Goal: Download file/media

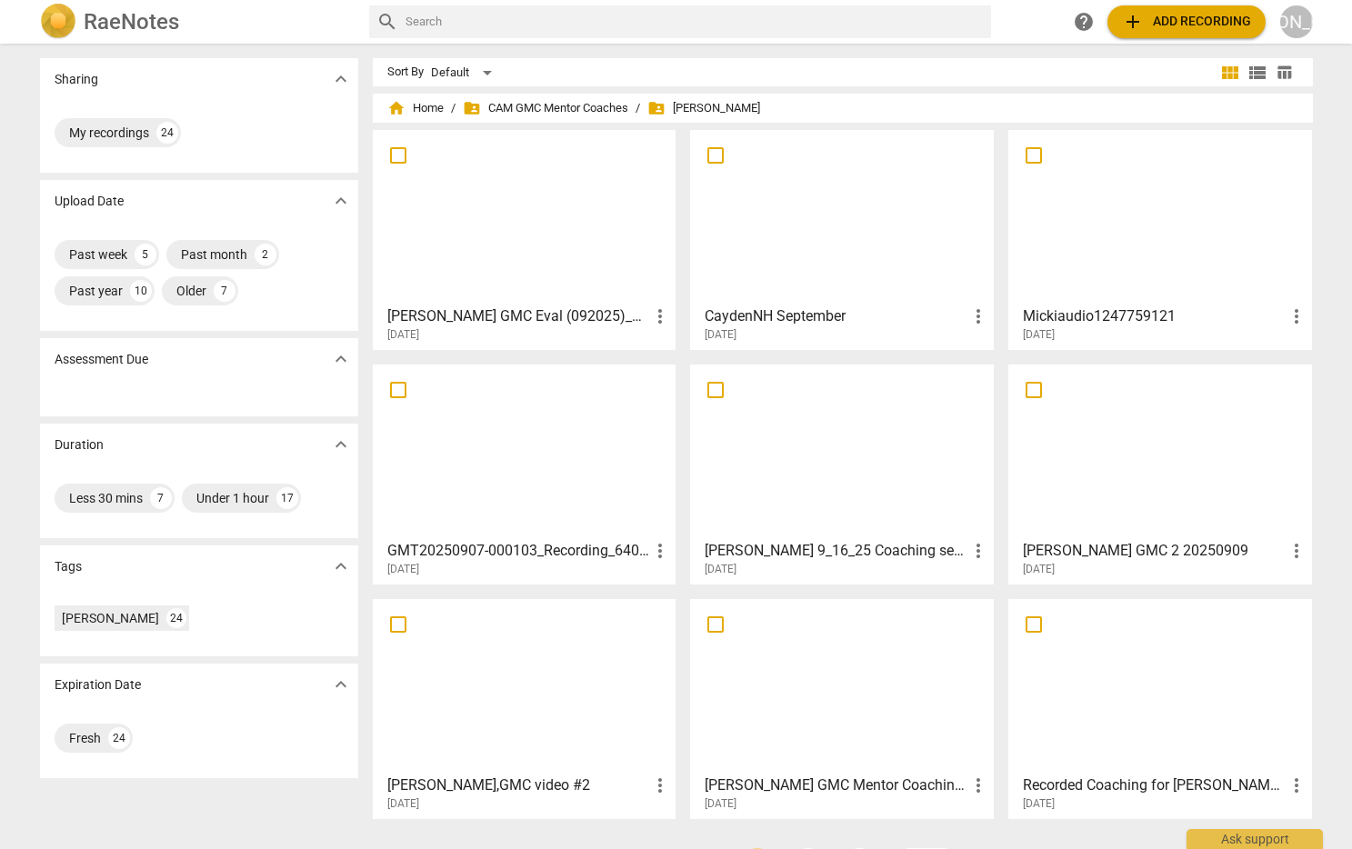
click at [566, 244] on div at bounding box center [524, 216] width 291 height 161
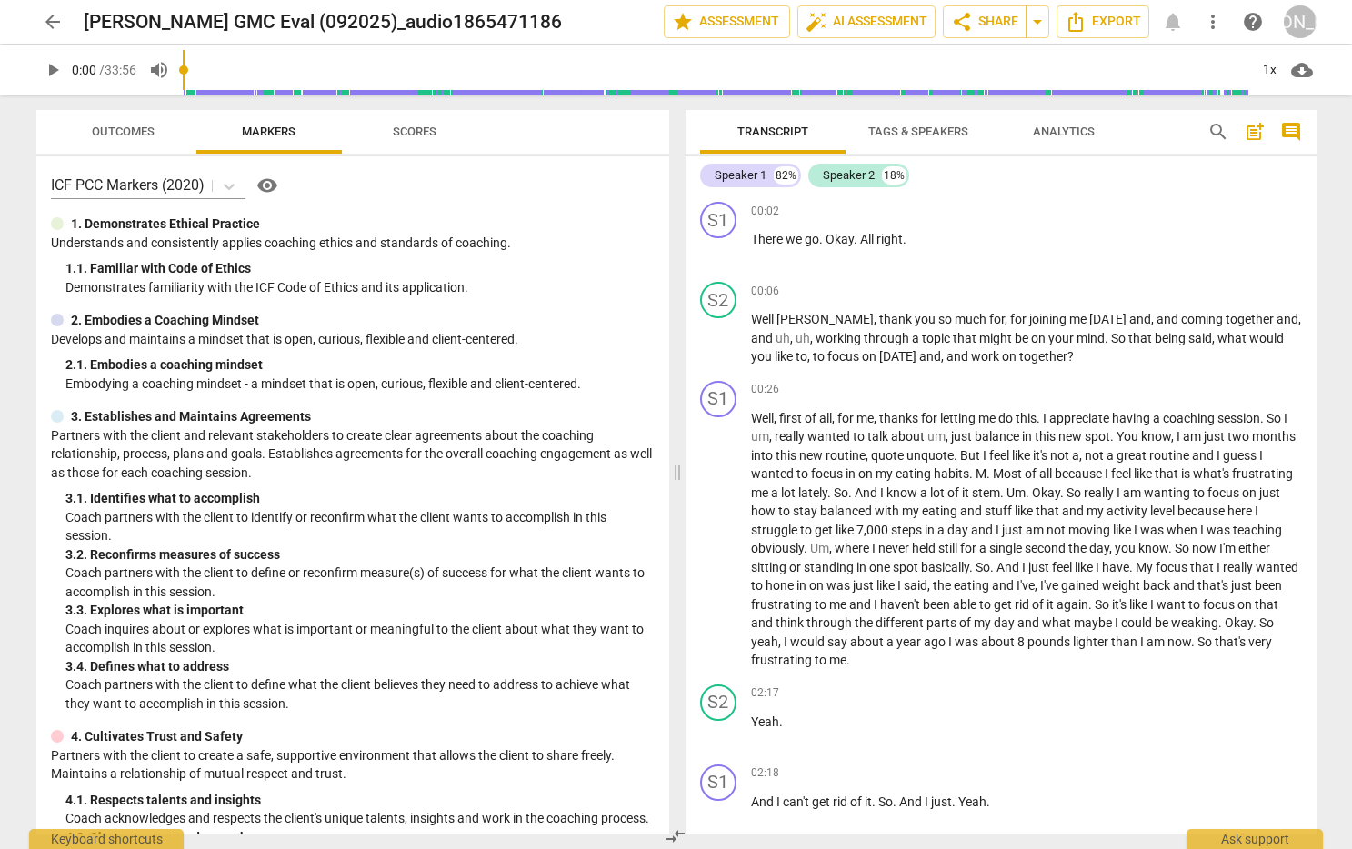
click at [1257, 125] on span "post_add" at bounding box center [1255, 132] width 22 height 22
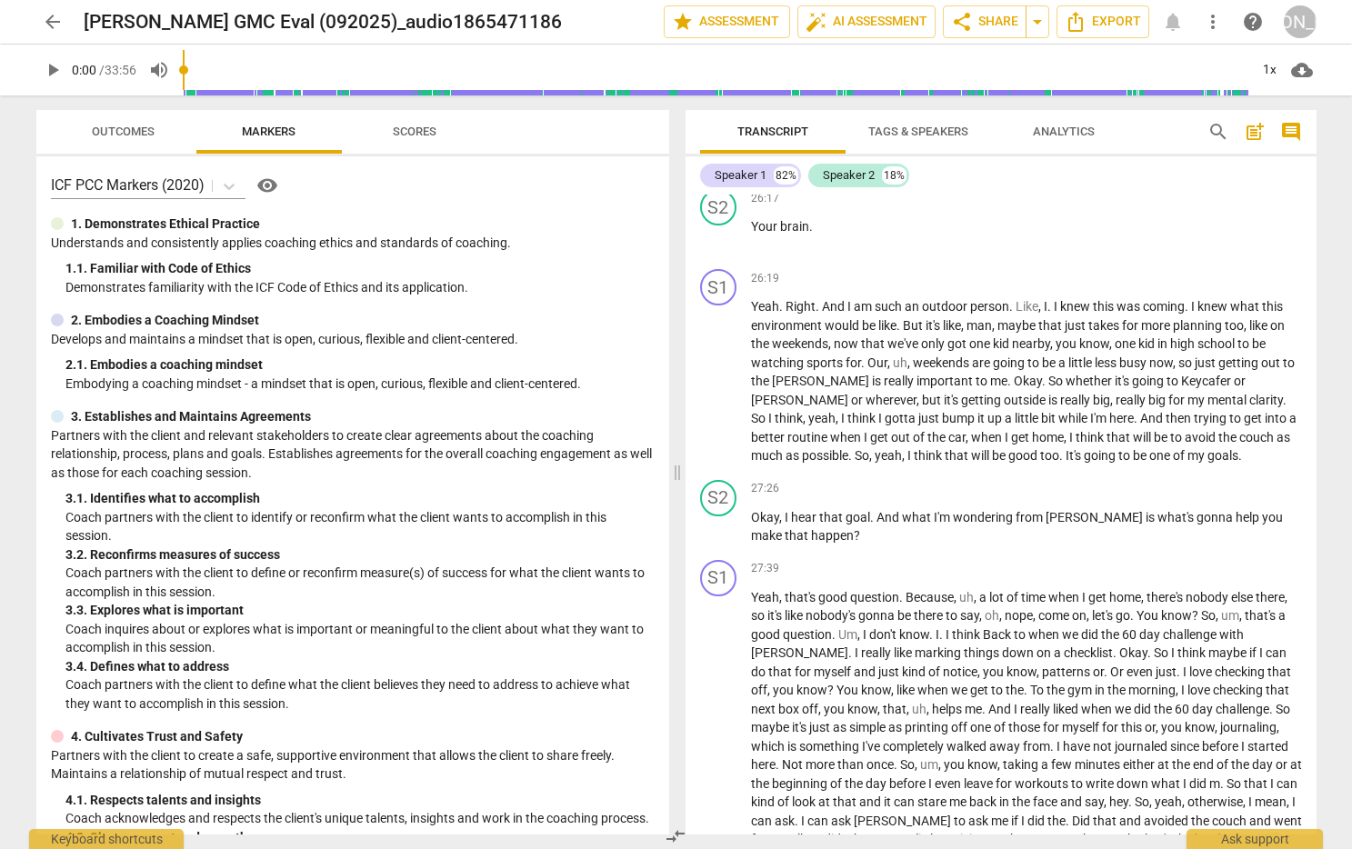
scroll to position [12311, 0]
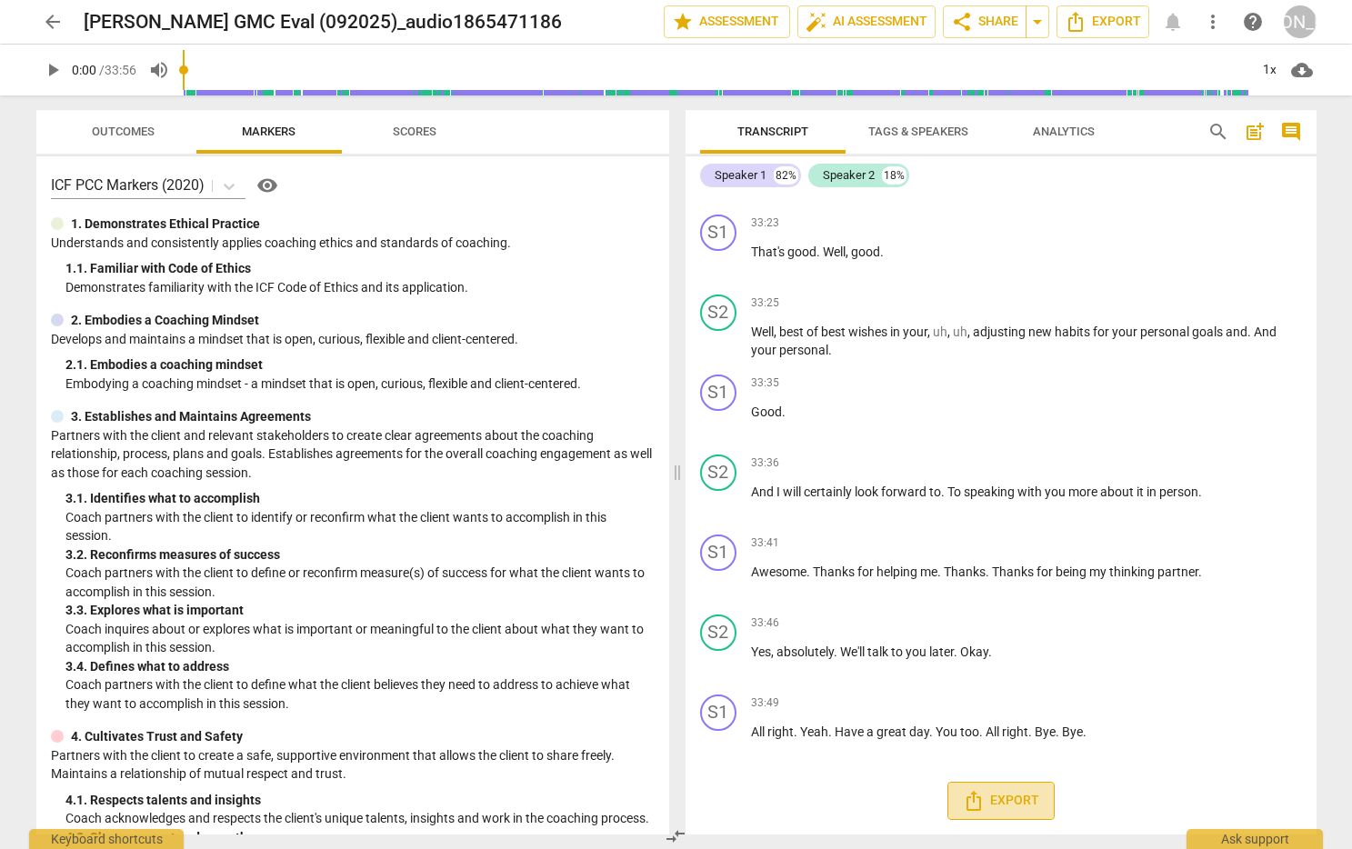
click at [1008, 800] on span "Export" at bounding box center [1001, 801] width 76 height 22
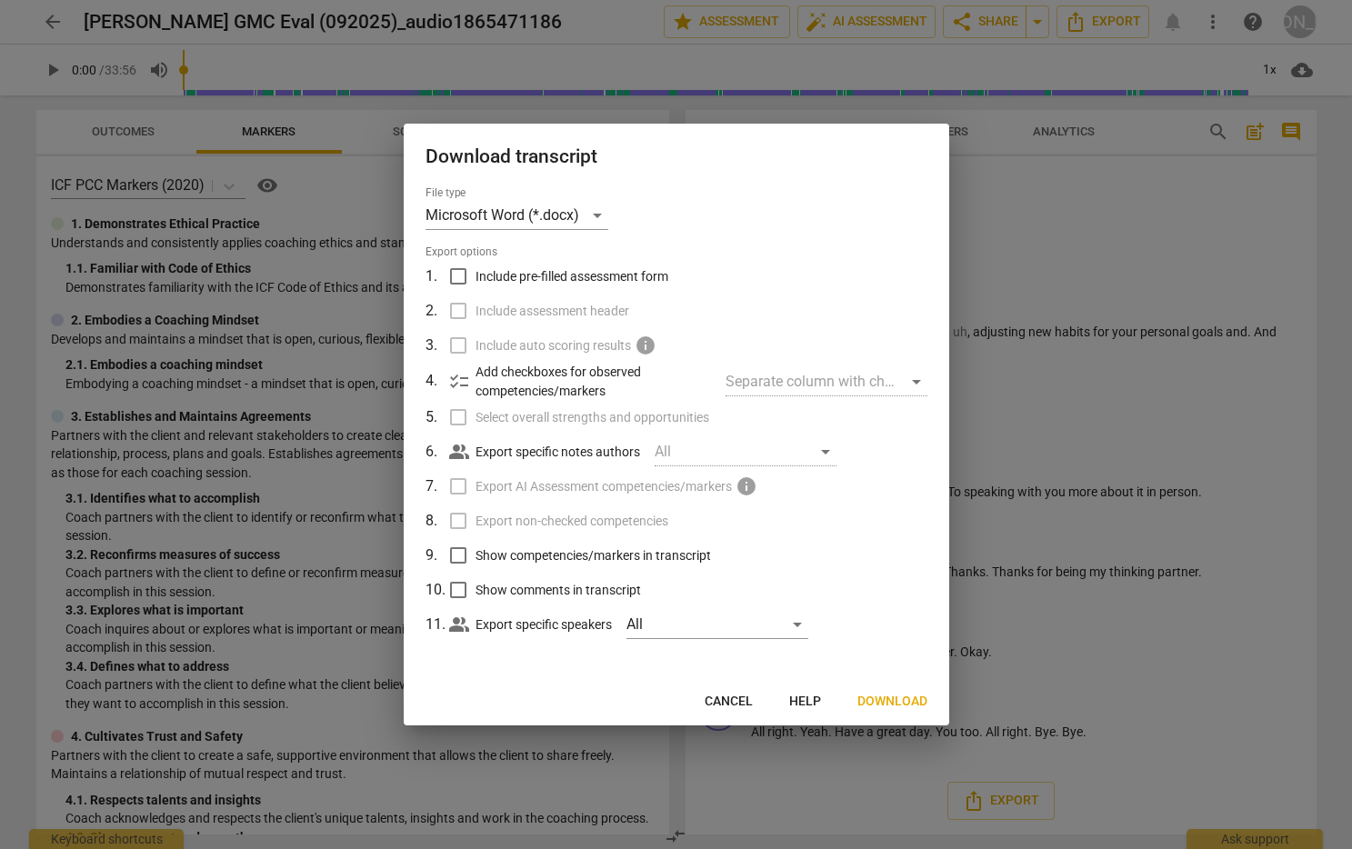
click at [891, 696] on span "Download" at bounding box center [892, 702] width 70 height 18
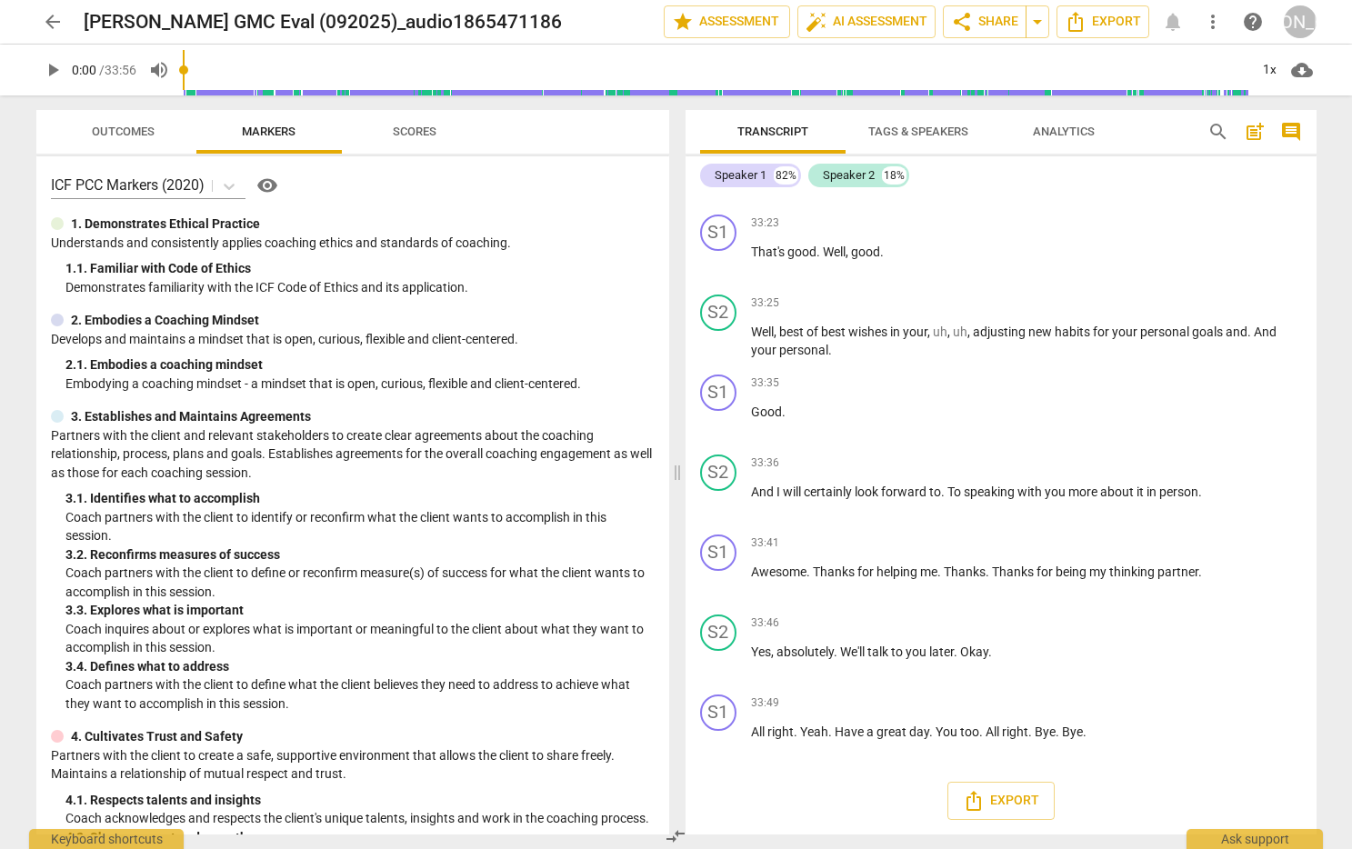
click at [47, 18] on span "arrow_back" at bounding box center [53, 22] width 22 height 22
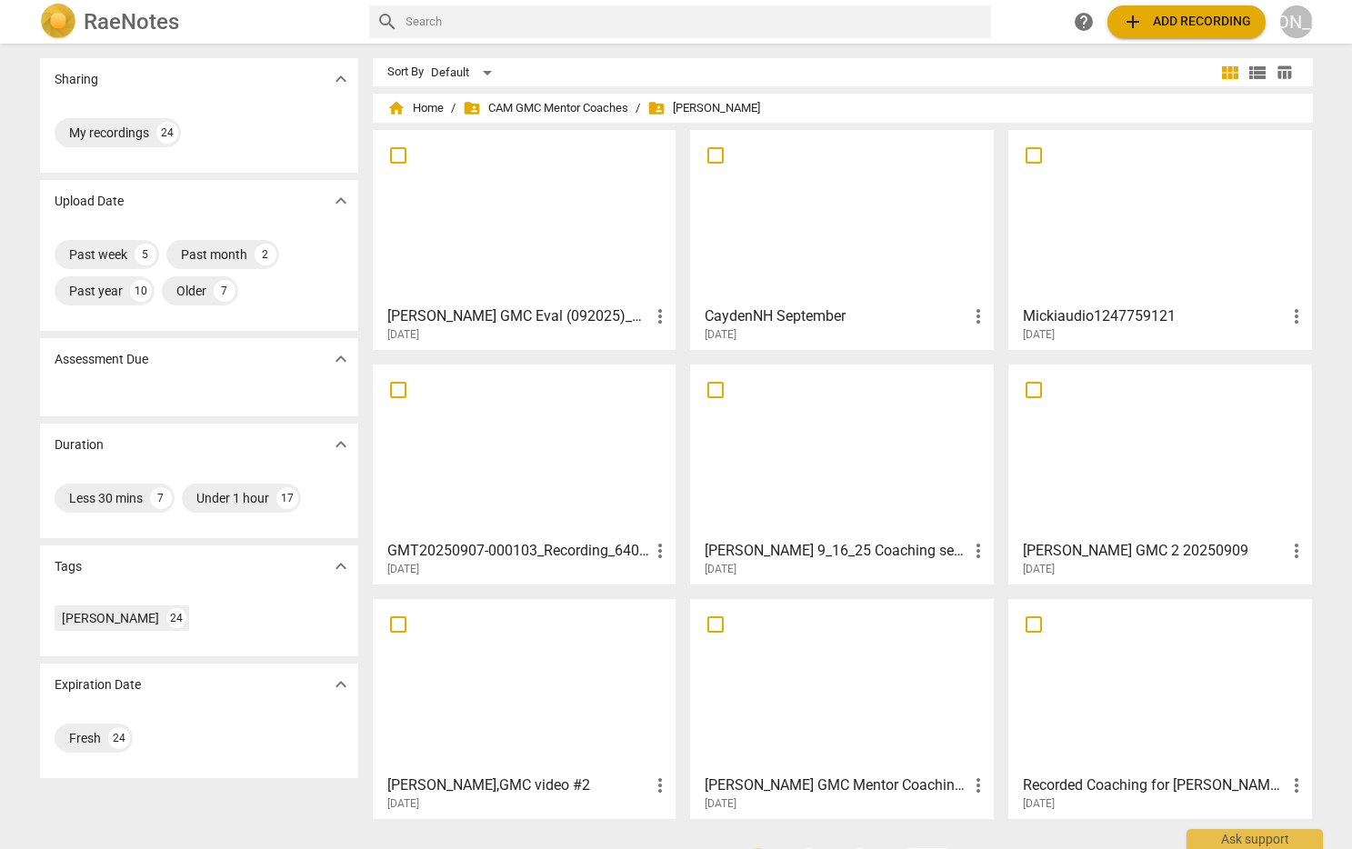
click at [1144, 255] on div at bounding box center [1160, 216] width 291 height 161
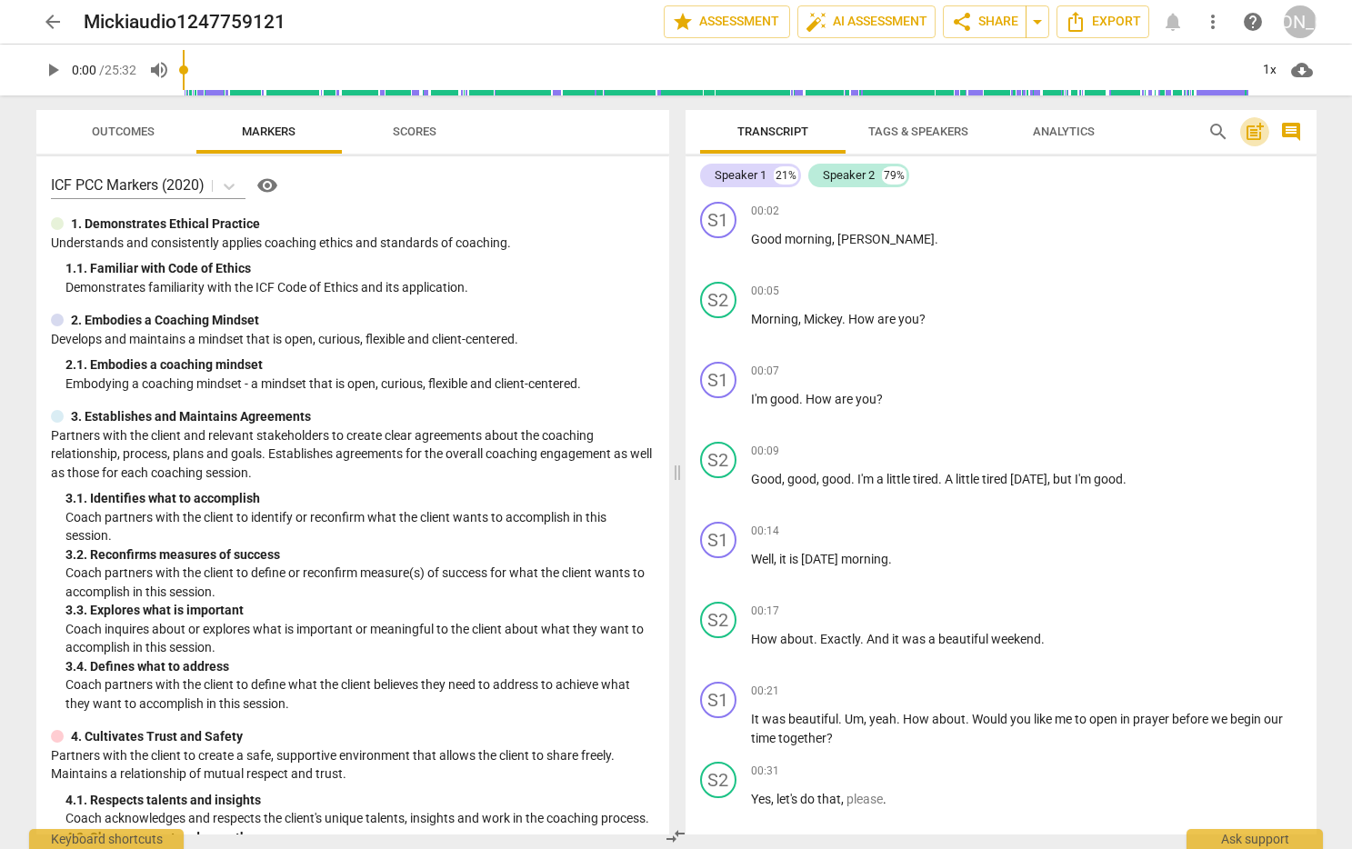
click at [1255, 126] on span "post_add" at bounding box center [1255, 132] width 22 height 22
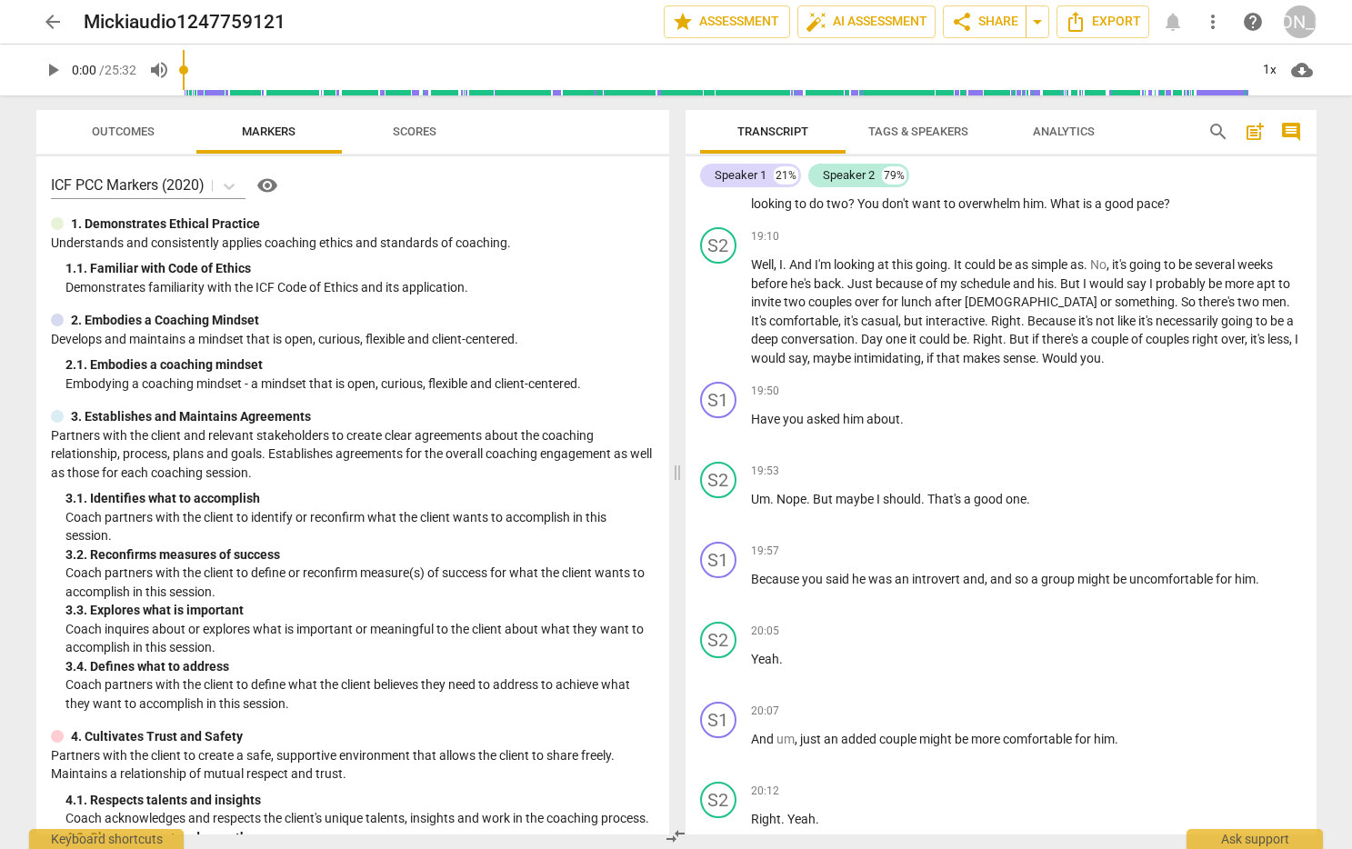
scroll to position [9172, 0]
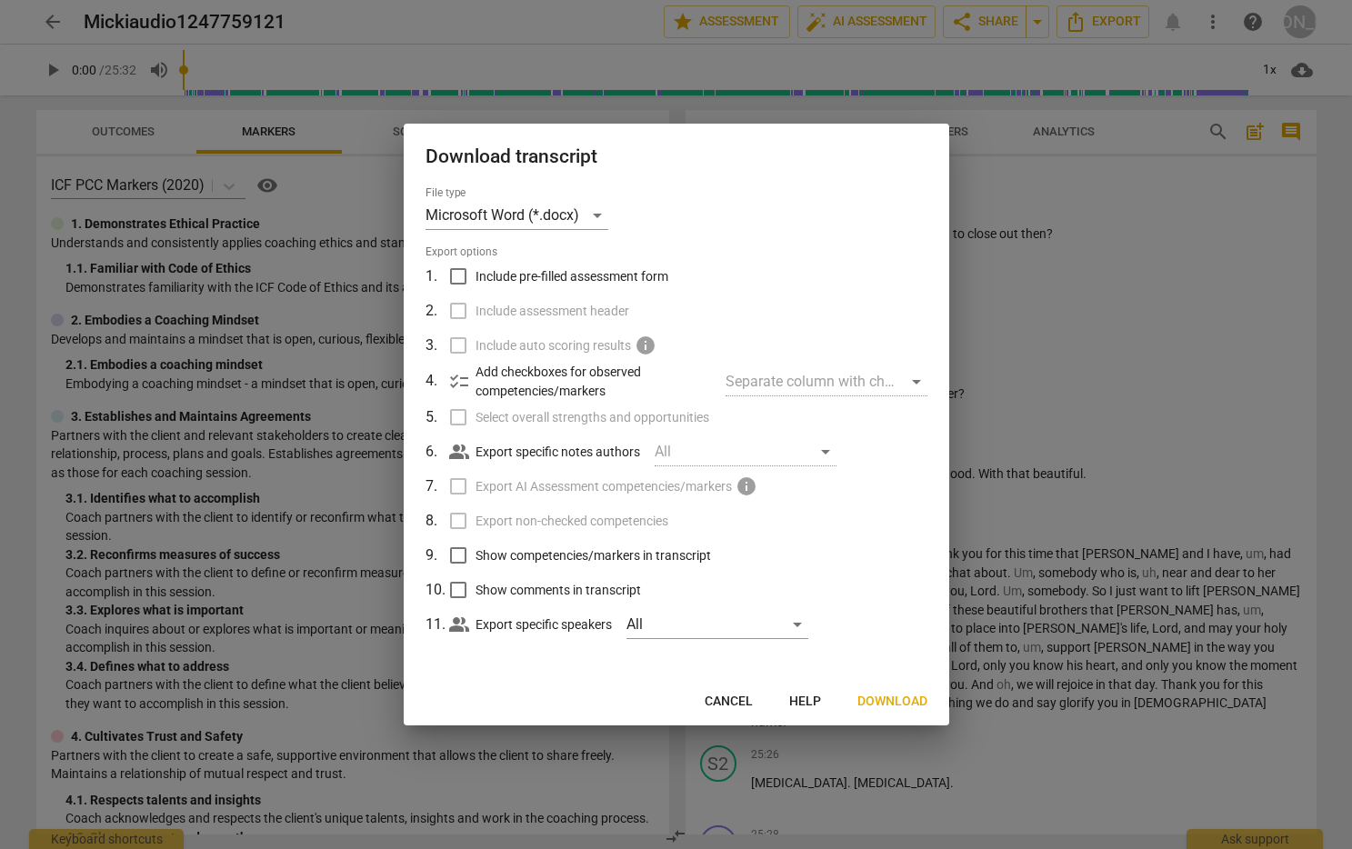
click at [892, 696] on span "Download" at bounding box center [892, 702] width 70 height 18
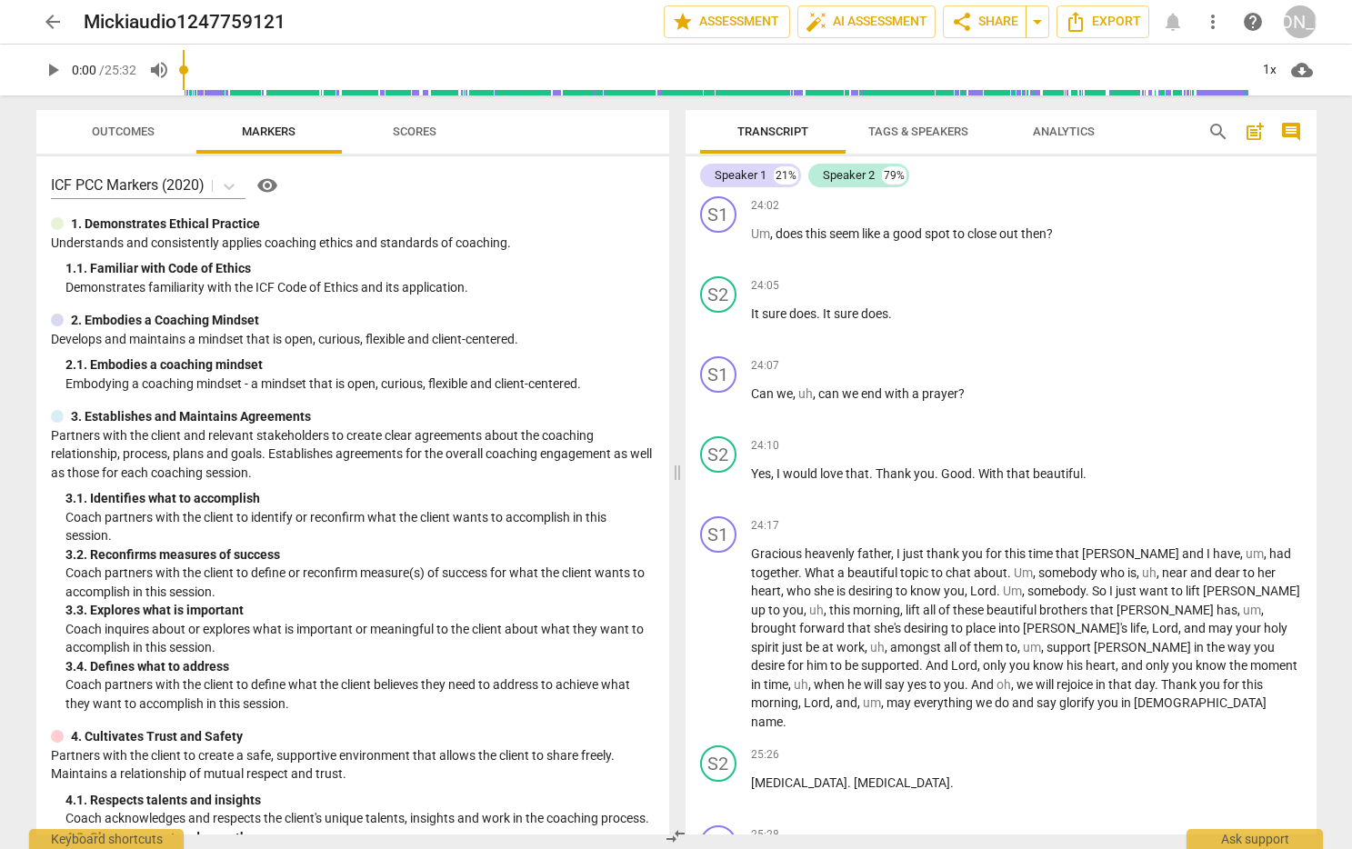
click at [45, 17] on span "arrow_back" at bounding box center [53, 22] width 22 height 22
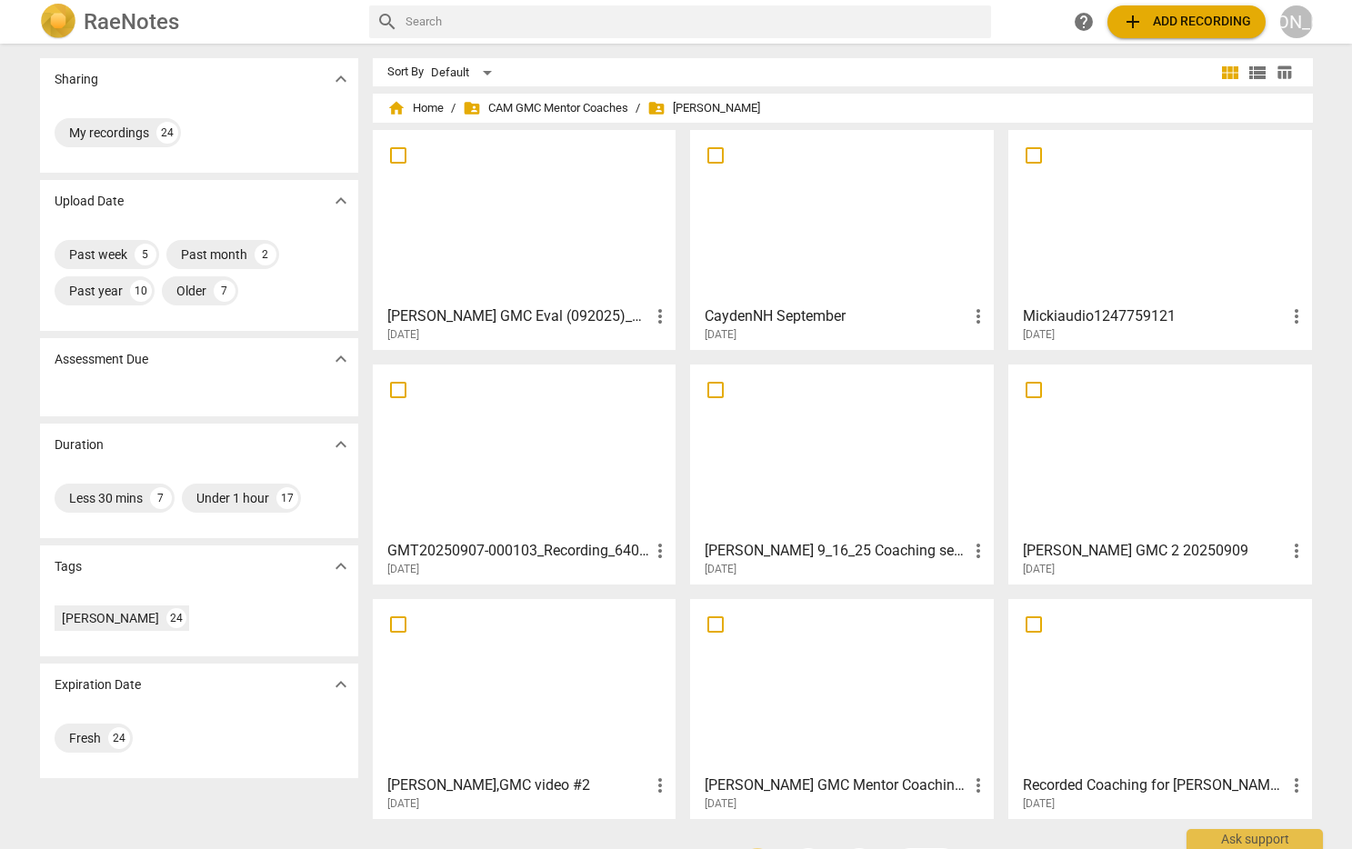
click at [856, 471] on div at bounding box center [841, 451] width 291 height 161
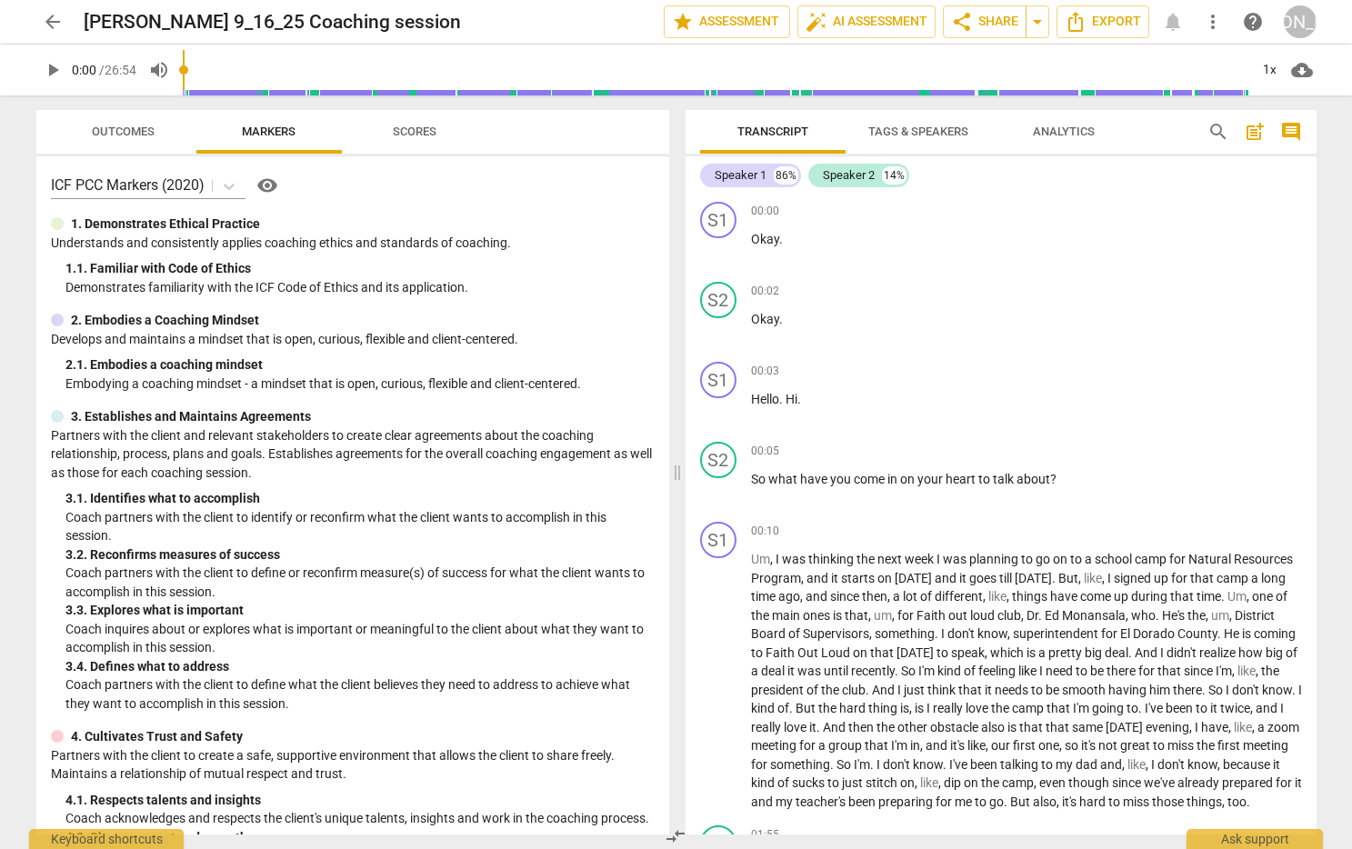
click at [1255, 127] on span "post_add" at bounding box center [1255, 132] width 22 height 22
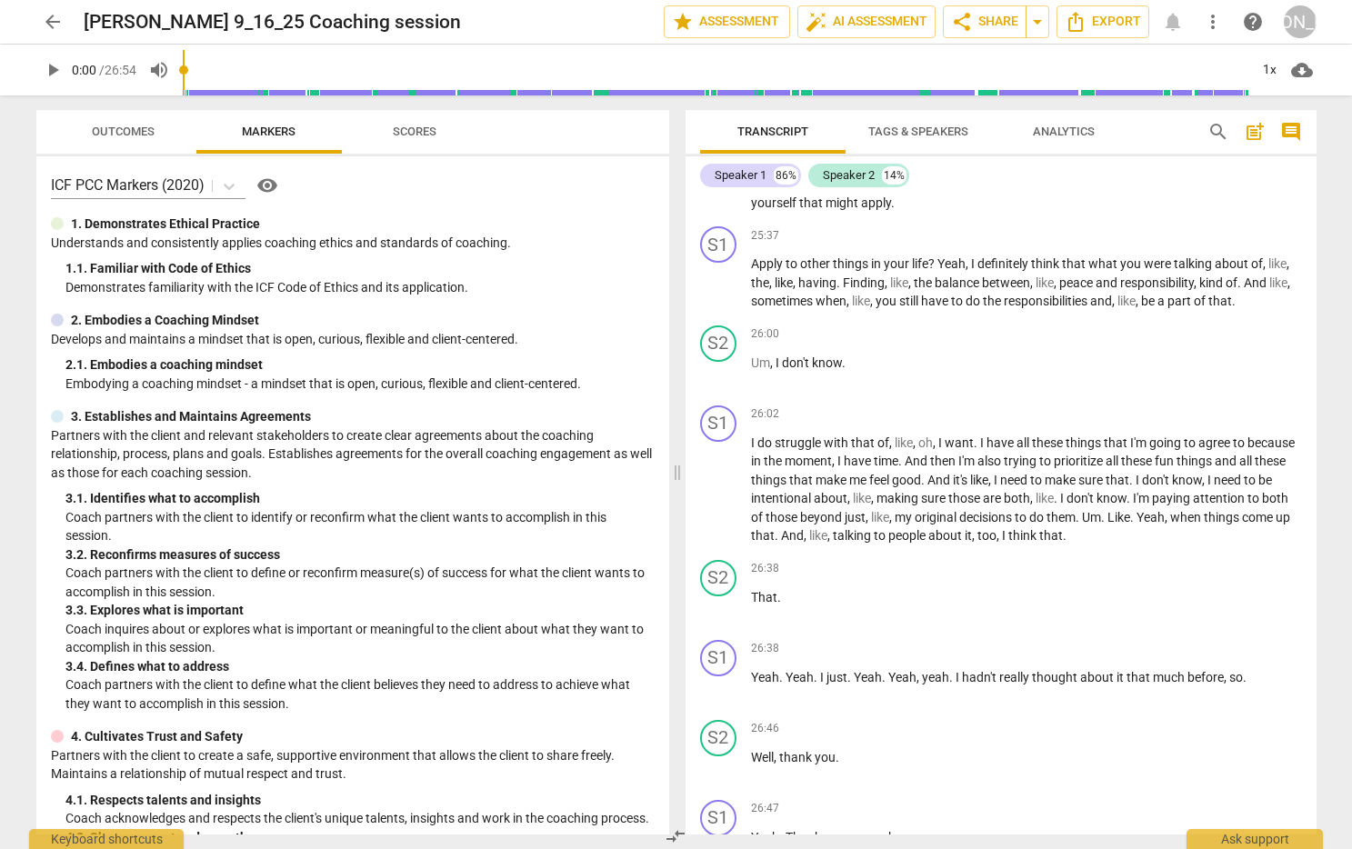
scroll to position [7743, 0]
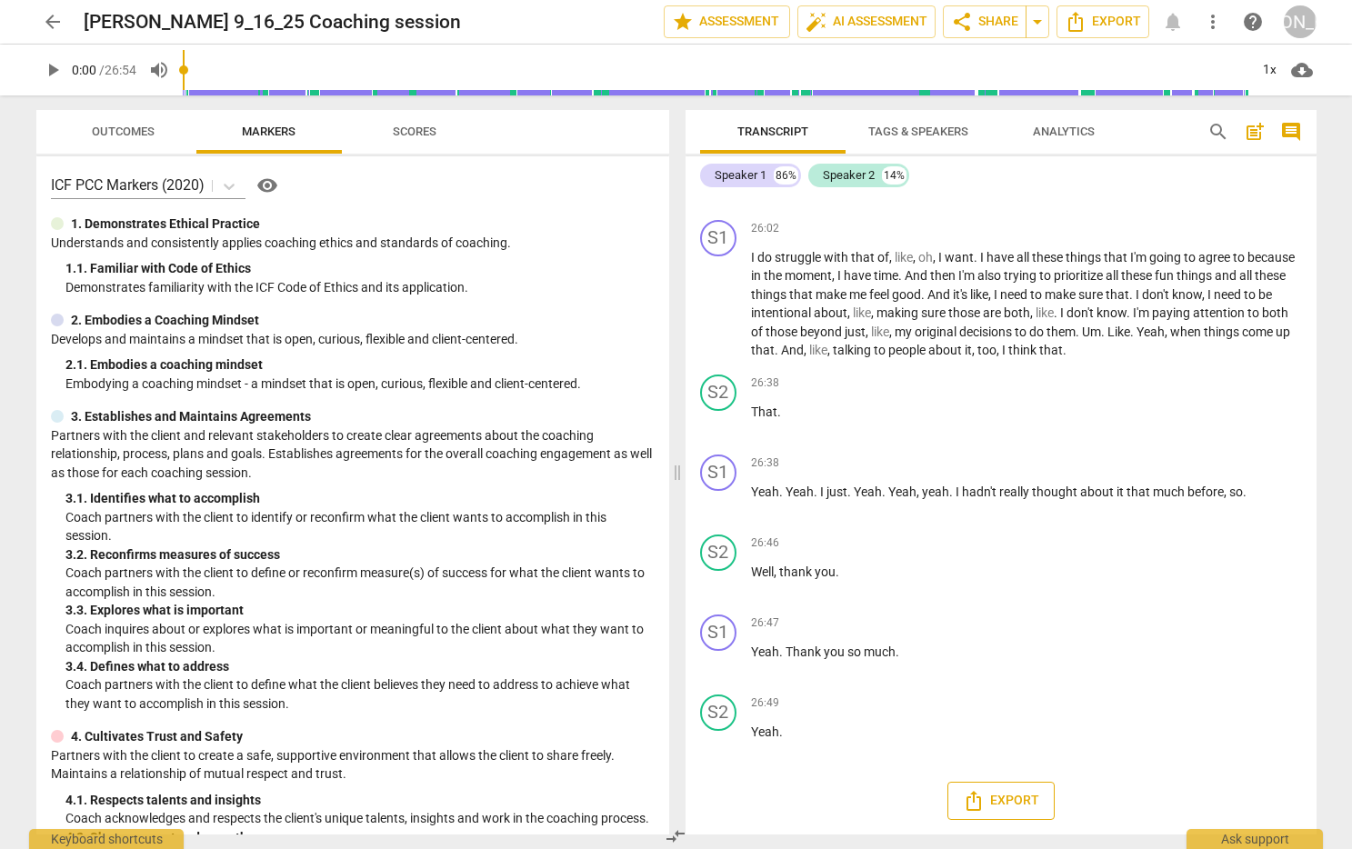
click at [1003, 797] on span "Export" at bounding box center [1001, 801] width 76 height 22
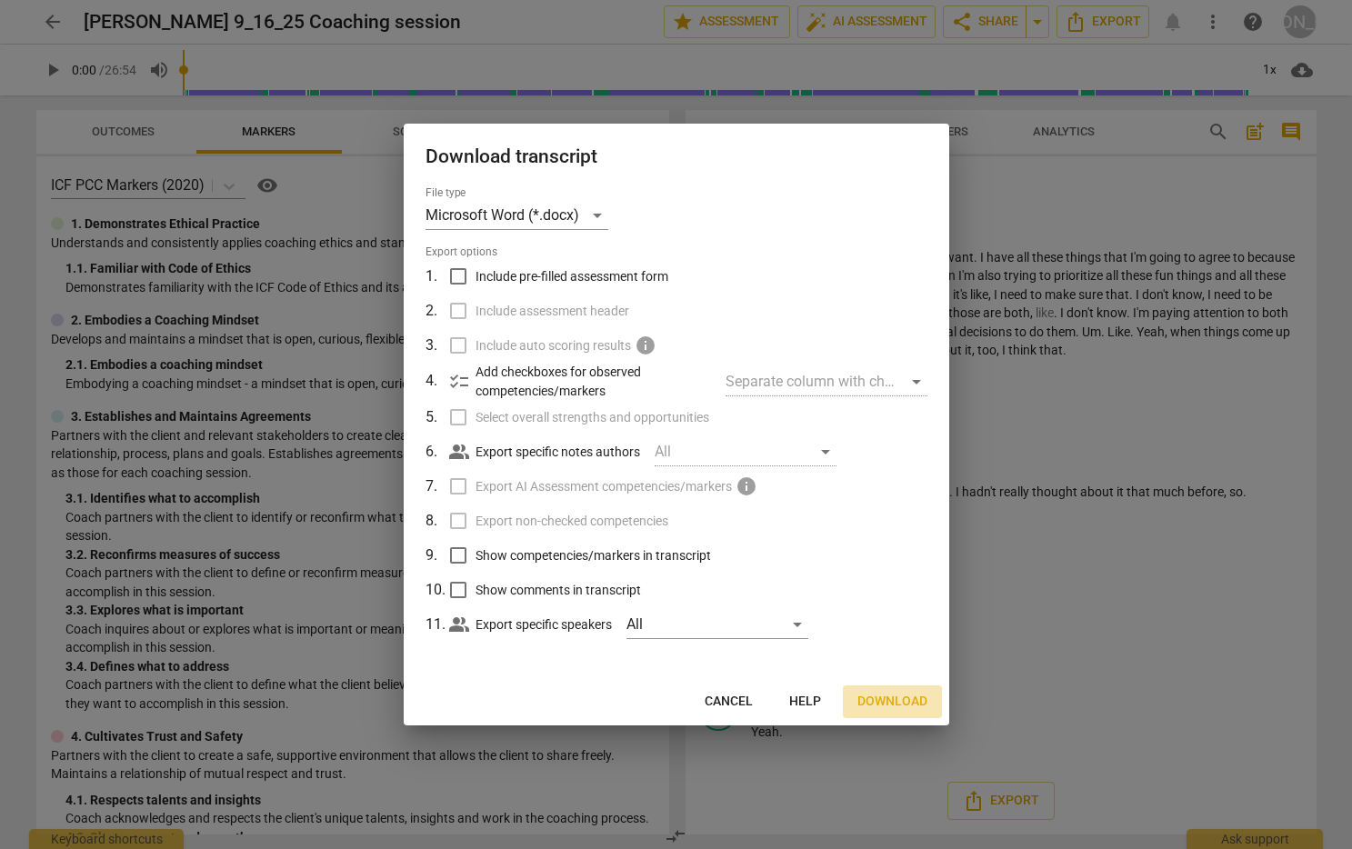
click at [883, 694] on span "Download" at bounding box center [892, 702] width 70 height 18
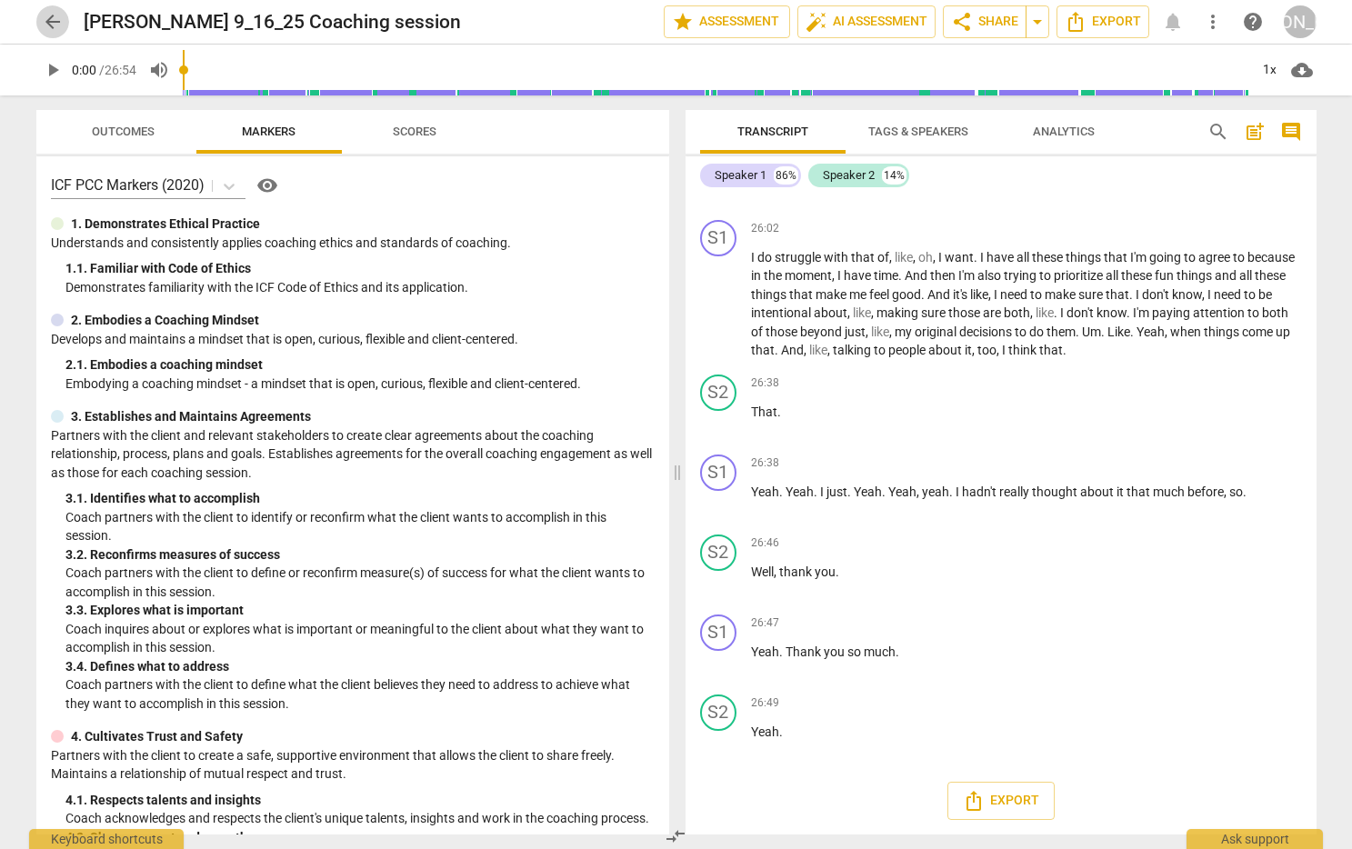
click at [45, 15] on span "arrow_back" at bounding box center [53, 22] width 22 height 22
